Goal: Navigation & Orientation: Understand site structure

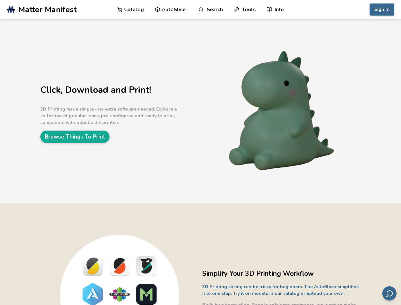
click at [211, 10] on link "Search" at bounding box center [211, 9] width 24 height 19
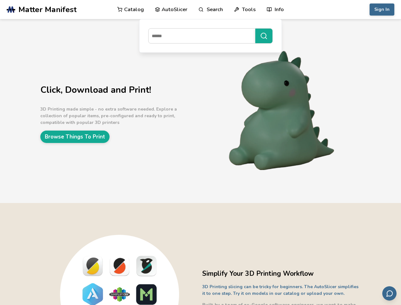
click at [245, 10] on link "Tools" at bounding box center [245, 9] width 22 height 19
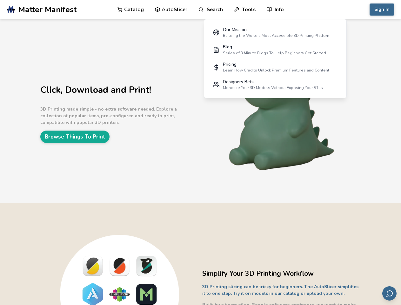
click at [275, 10] on link "Info" at bounding box center [275, 9] width 17 height 19
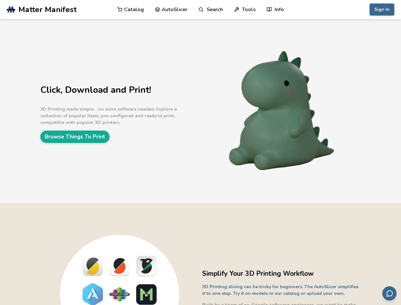
click at [382, 10] on button "Sign In" at bounding box center [382, 9] width 25 height 12
click at [389, 293] on icon "Send feedback via email" at bounding box center [390, 294] width 8 height 8
